Goal: Task Accomplishment & Management: Manage account settings

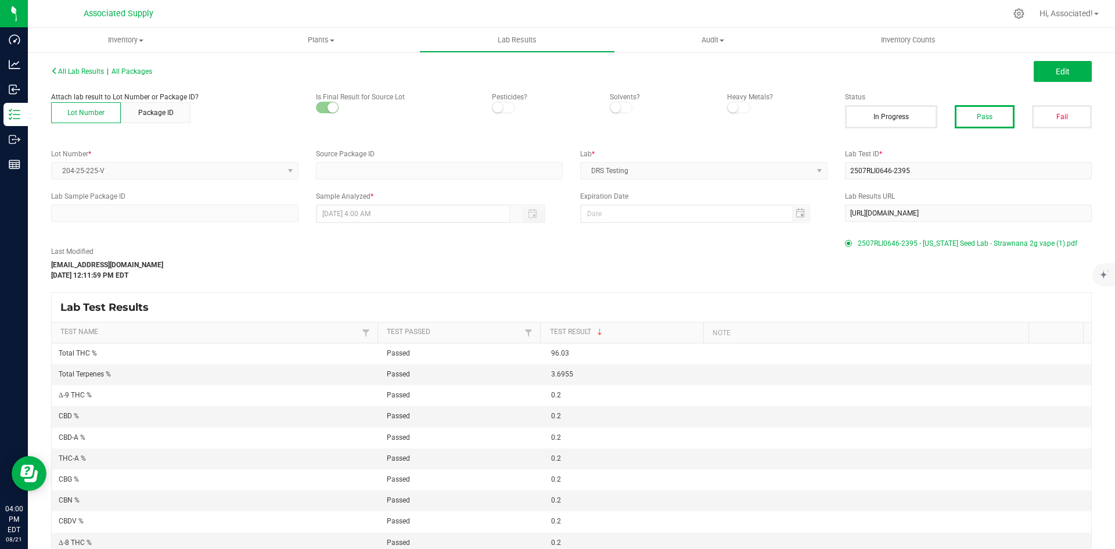
click at [71, 67] on div "All Lab Results | All Packages" at bounding box center [306, 71] width 529 height 10
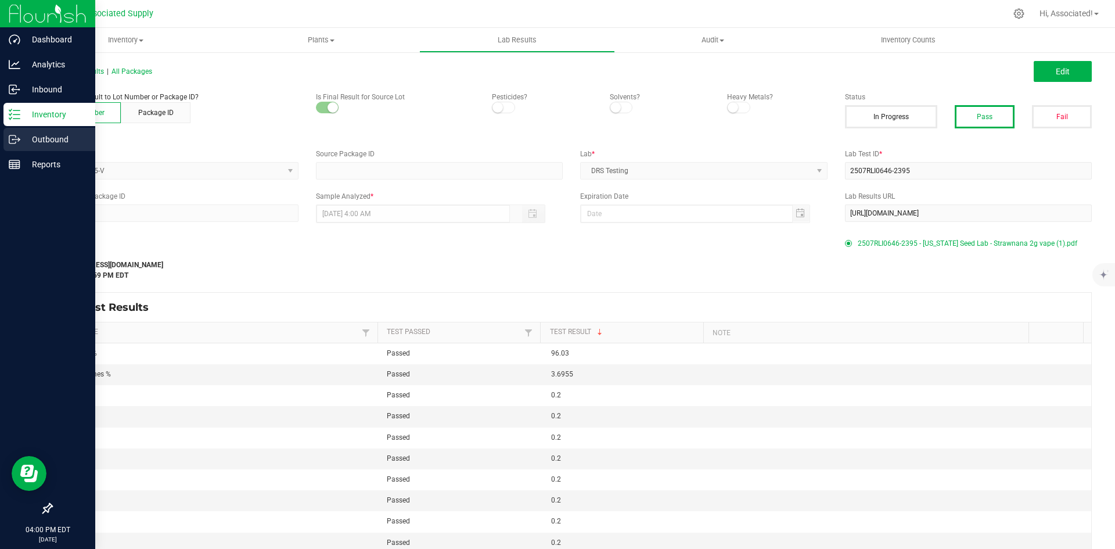
click at [18, 136] on icon at bounding box center [15, 140] width 12 height 12
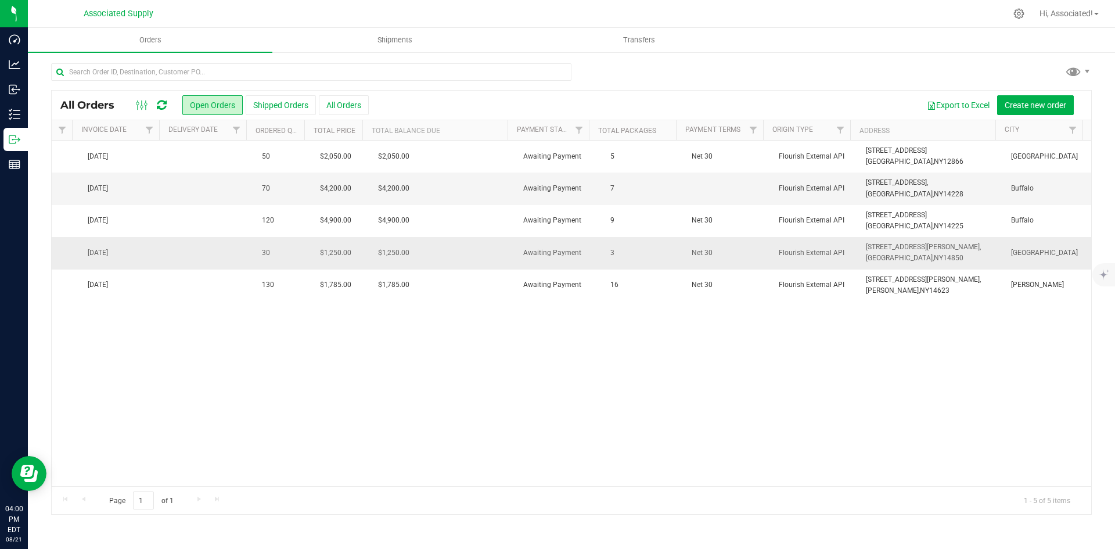
click at [866, 258] on span "[GEOGRAPHIC_DATA]," at bounding box center [900, 258] width 68 height 8
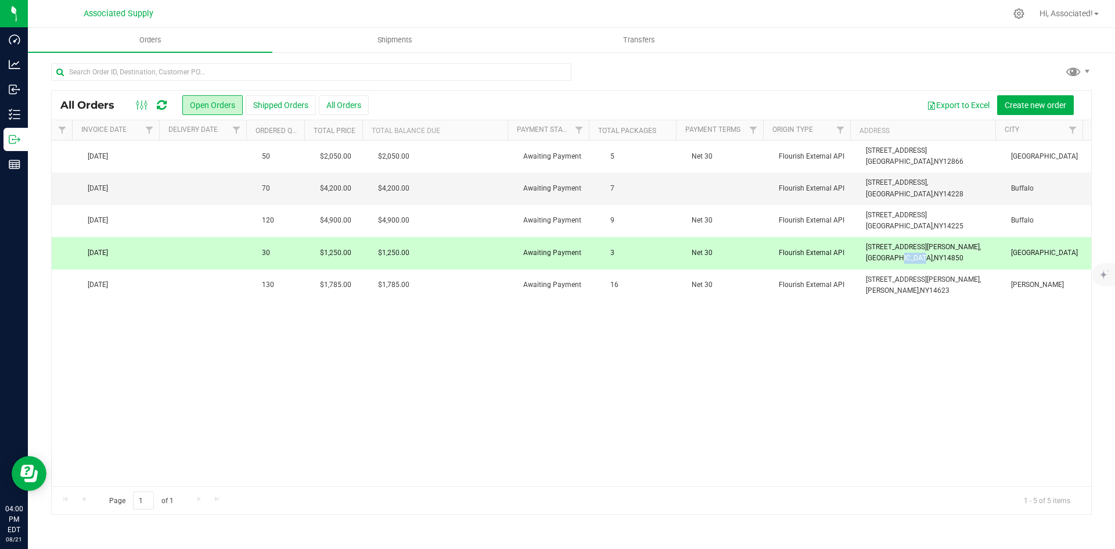
click at [866, 258] on span "[GEOGRAPHIC_DATA]," at bounding box center [900, 258] width 68 height 8
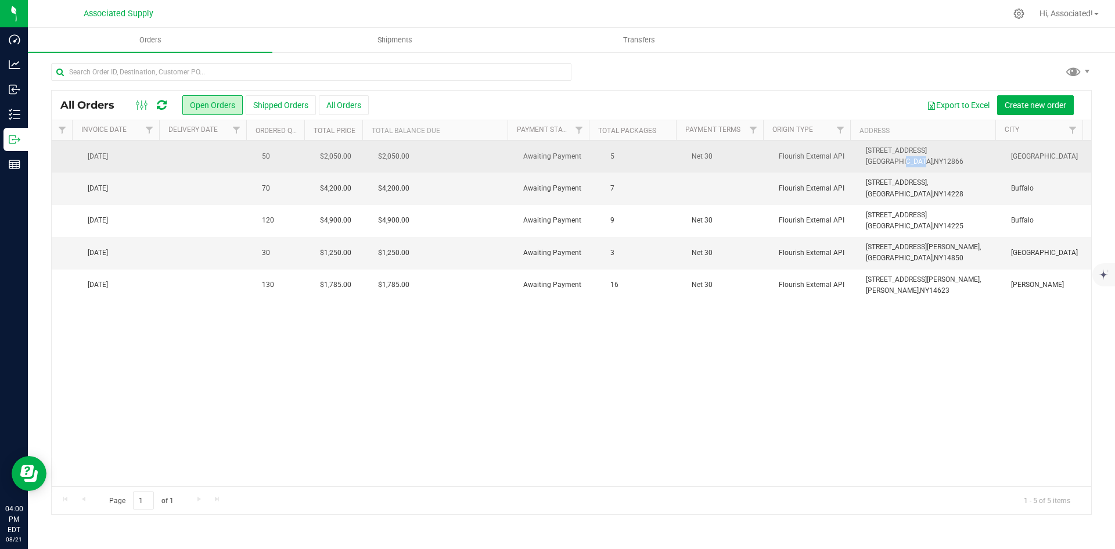
drag, startPoint x: 859, startPoint y: 163, endPoint x: 880, endPoint y: 161, distance: 20.4
click at [880, 161] on span "[GEOGRAPHIC_DATA]," at bounding box center [900, 161] width 68 height 8
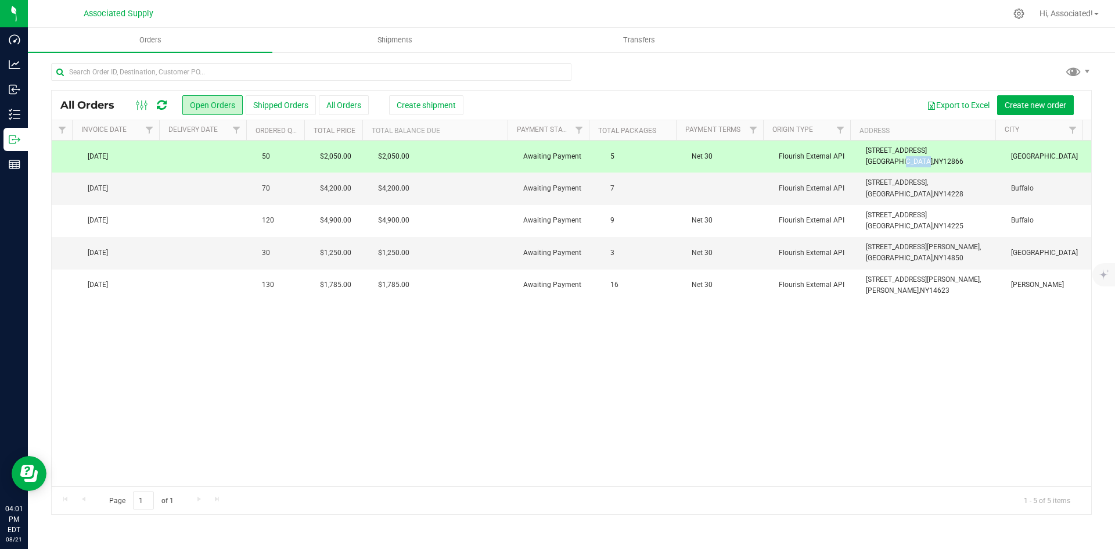
drag, startPoint x: 855, startPoint y: 161, endPoint x: 910, endPoint y: 163, distance: 55.2
click at [910, 163] on td "[STREET_ADDRESS] [GEOGRAPHIC_DATA], [GEOGRAPHIC_DATA] 12866" at bounding box center [931, 156] width 145 height 32
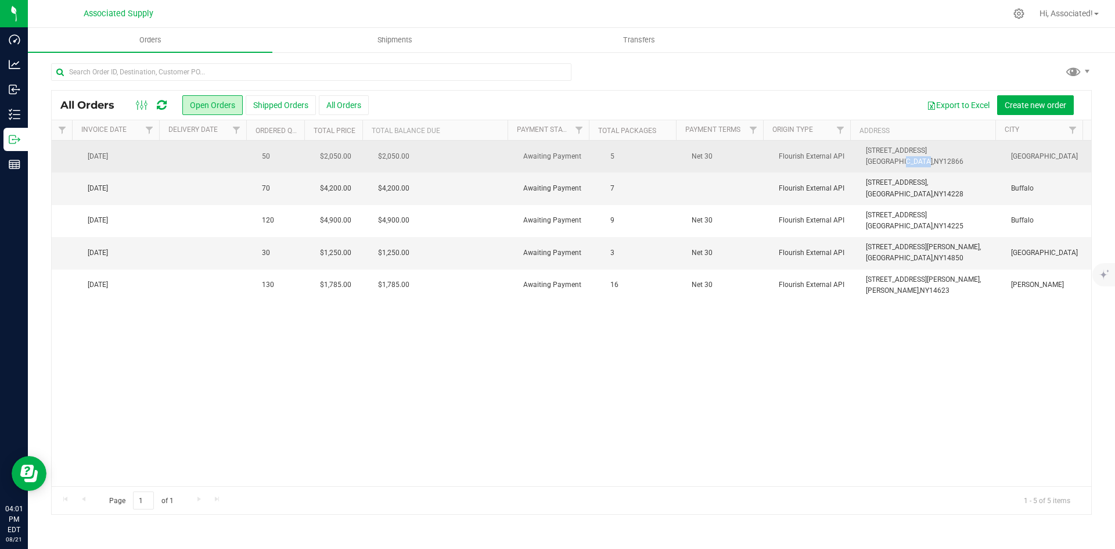
copy span "[STREET_ADDRESS]"
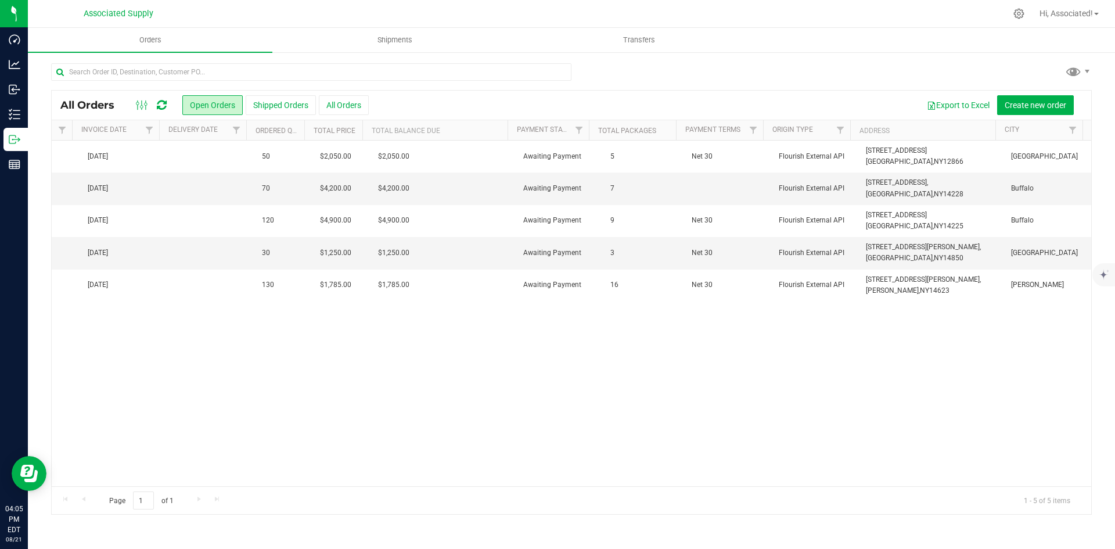
click at [413, 394] on div "Action Action Cancel order Clone order Edit order Mark as fully paid Order audi…" at bounding box center [571, 312] width 1039 height 345
drag, startPoint x: 916, startPoint y: 257, endPoint x: 858, endPoint y: 249, distance: 58.5
click at [859, 249] on td "[STREET_ADDRESS][PERSON_NAME], [GEOGRAPHIC_DATA], [GEOGRAPHIC_DATA] 14850" at bounding box center [931, 253] width 145 height 32
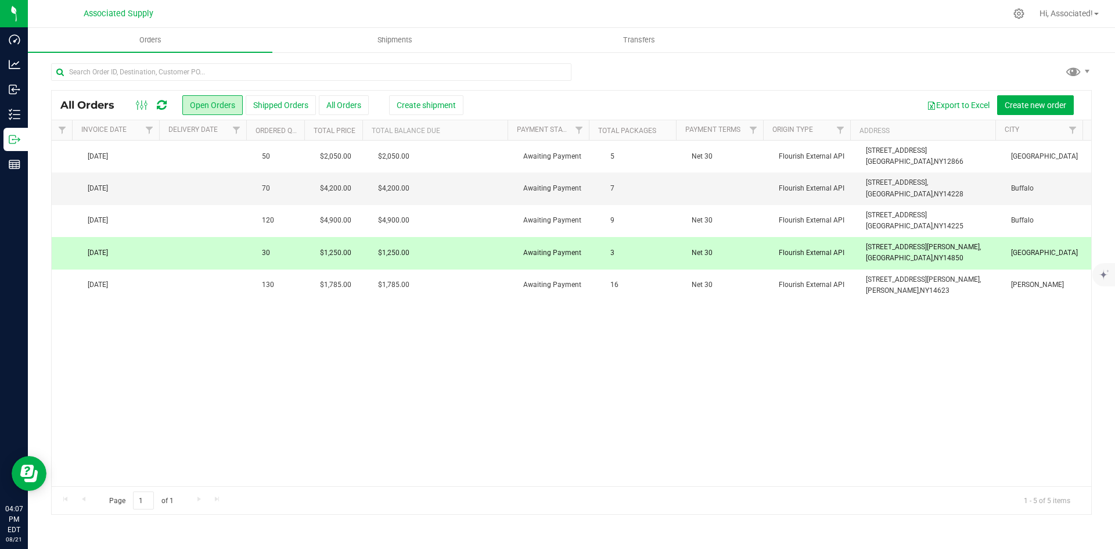
copy span "[STREET_ADDRESS][PERSON_NAME]"
click at [362, 347] on div "Action Action Cancel order Clone order Edit order Mark as fully paid Order audi…" at bounding box center [571, 312] width 1039 height 345
click at [225, 242] on td at bounding box center [211, 253] width 87 height 32
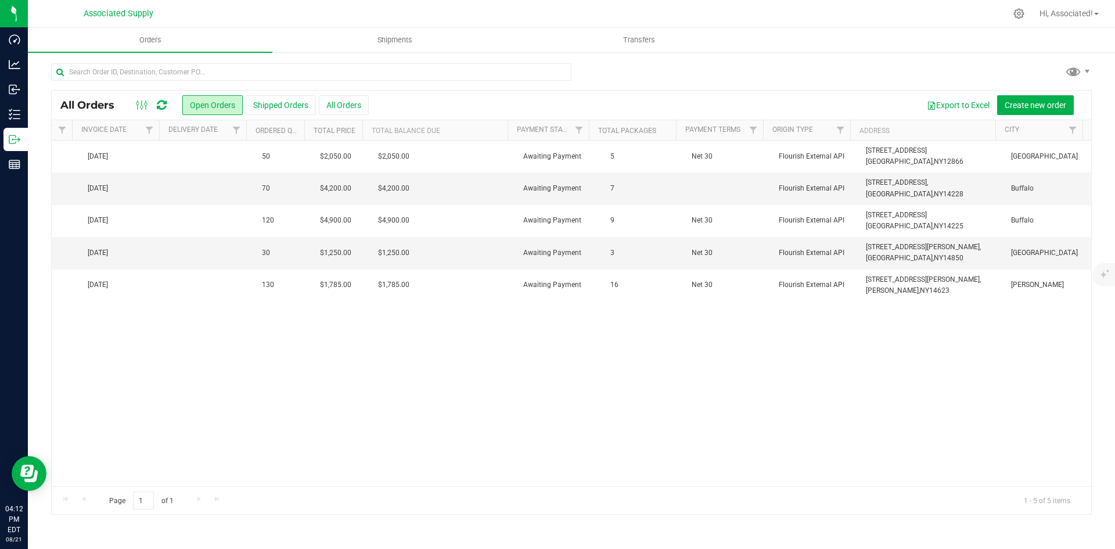
drag, startPoint x: 395, startPoint y: 384, endPoint x: 345, endPoint y: 369, distance: 51.6
click at [395, 385] on div "Action Action Cancel order Clone order Edit order Mark as fully paid Order audi…" at bounding box center [571, 312] width 1039 height 345
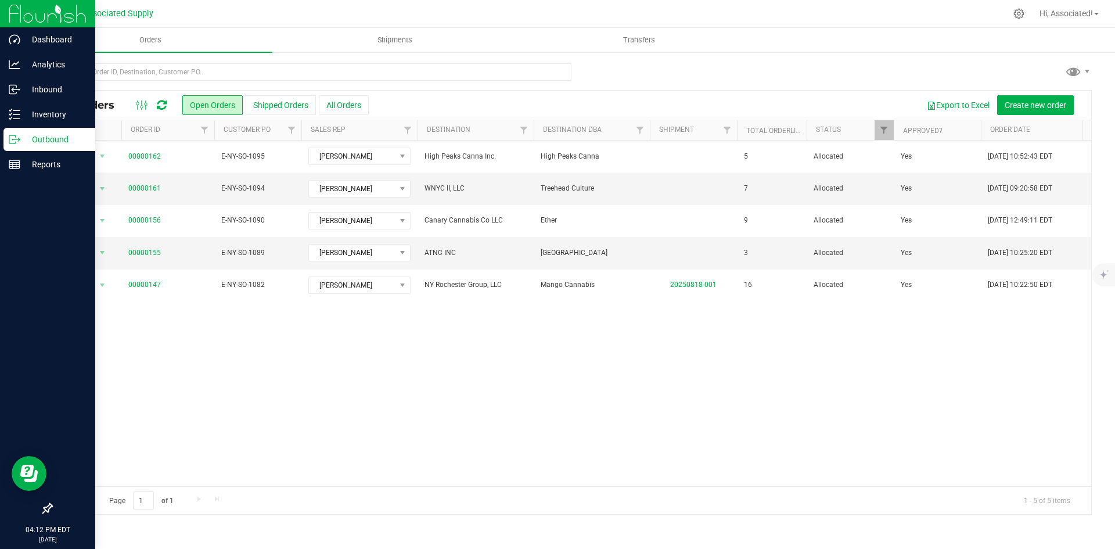
click at [17, 140] on icon at bounding box center [15, 140] width 12 height 12
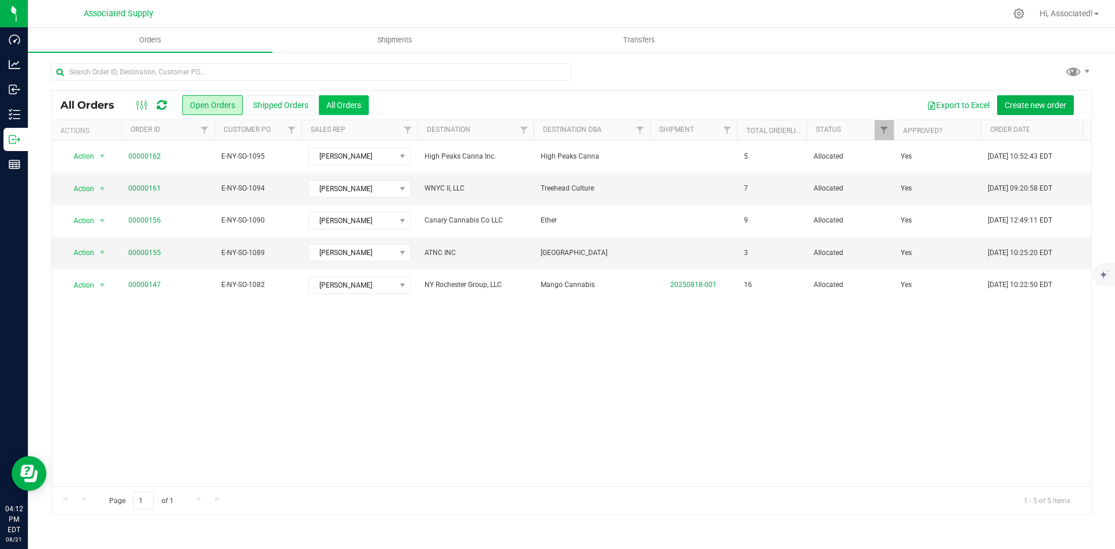
click at [344, 101] on button "All Orders" at bounding box center [344, 105] width 50 height 20
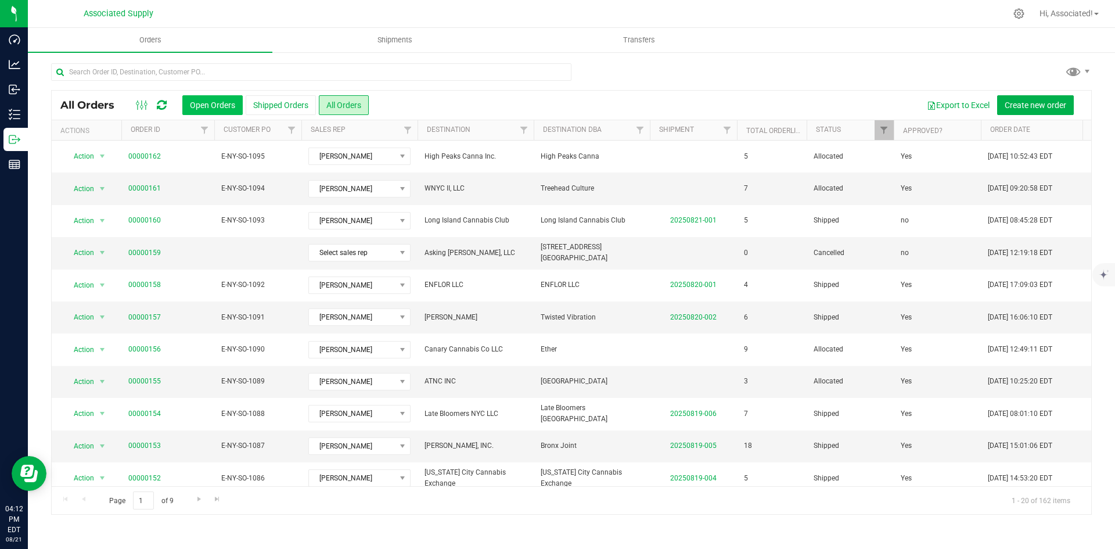
click at [220, 99] on button "Open Orders" at bounding box center [212, 105] width 60 height 20
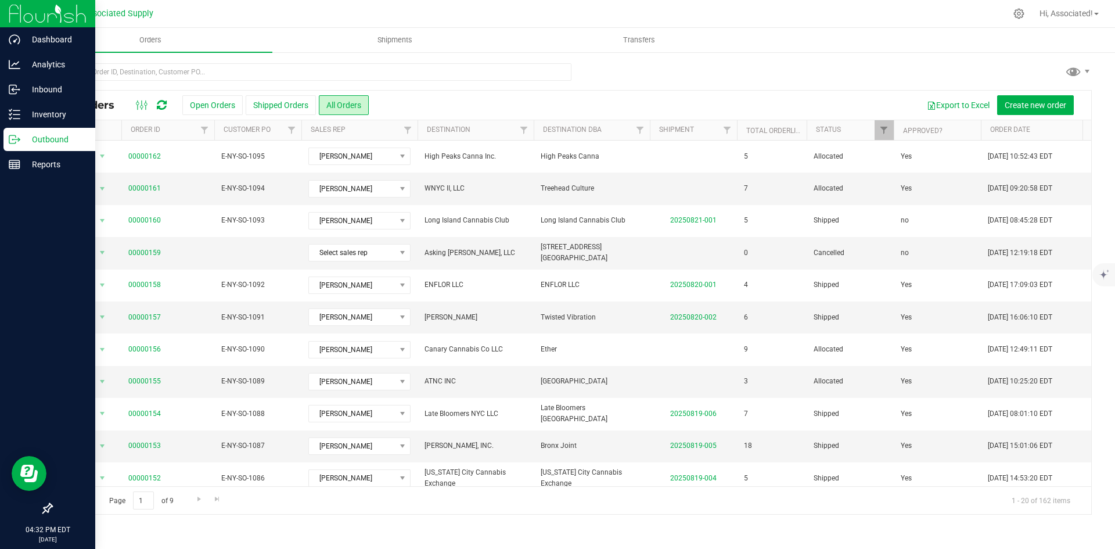
click at [29, 139] on p "Outbound" at bounding box center [55, 139] width 70 height 14
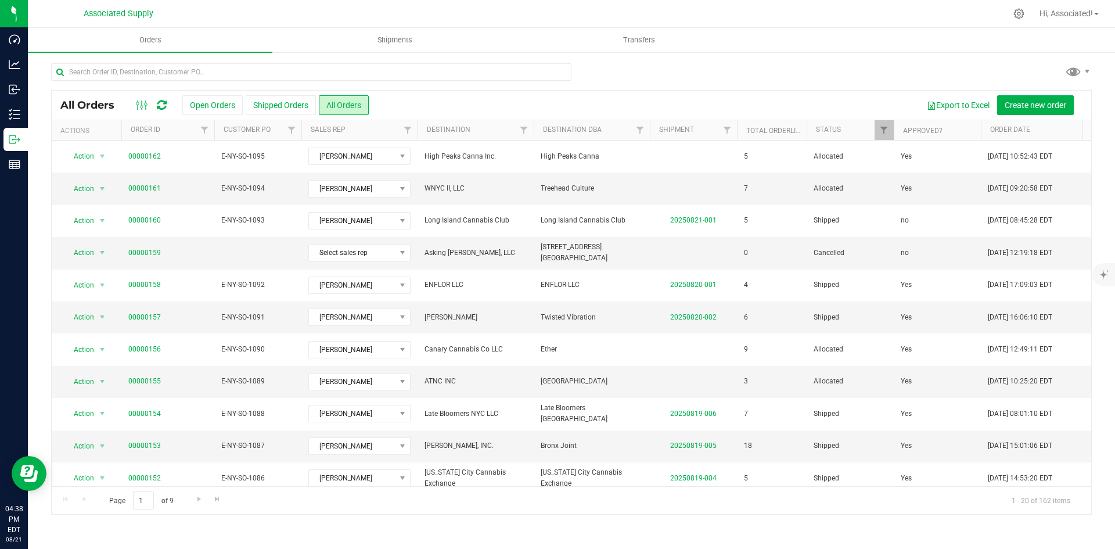
click at [469, 102] on div "Export to Excel Create new order" at bounding box center [726, 105] width 714 height 20
